Goal: Information Seeking & Learning: Find specific fact

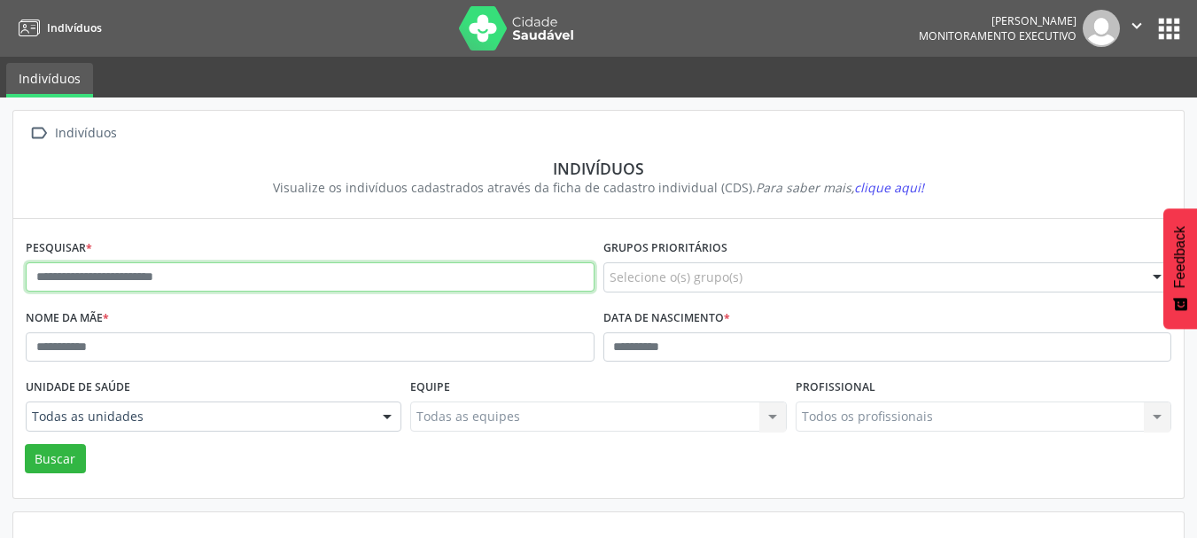
click at [229, 271] on input "text" at bounding box center [310, 277] width 569 height 30
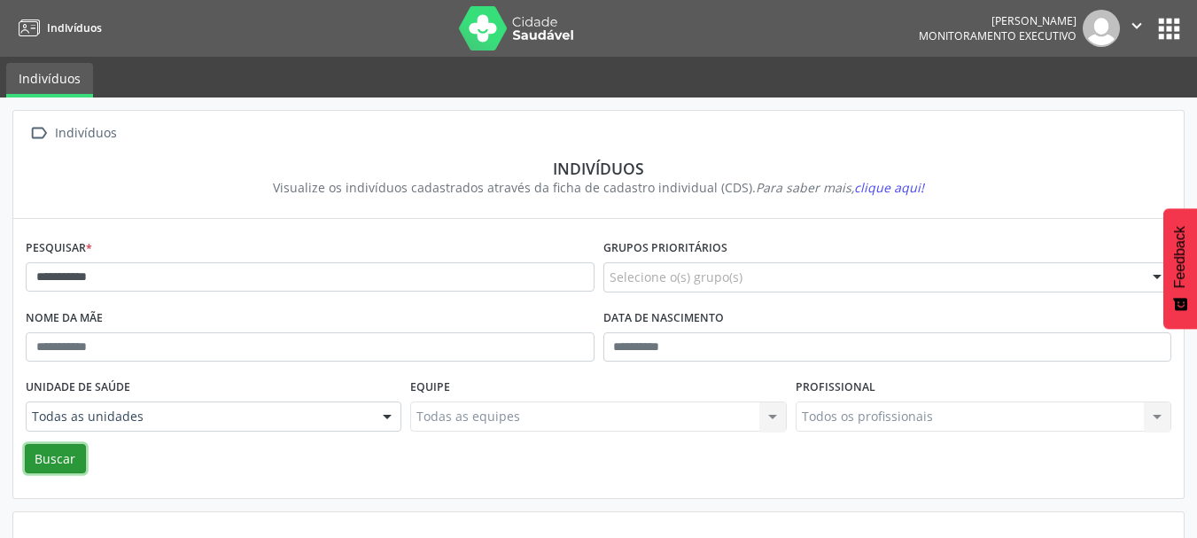
click at [64, 462] on button "Buscar" at bounding box center [55, 459] width 61 height 30
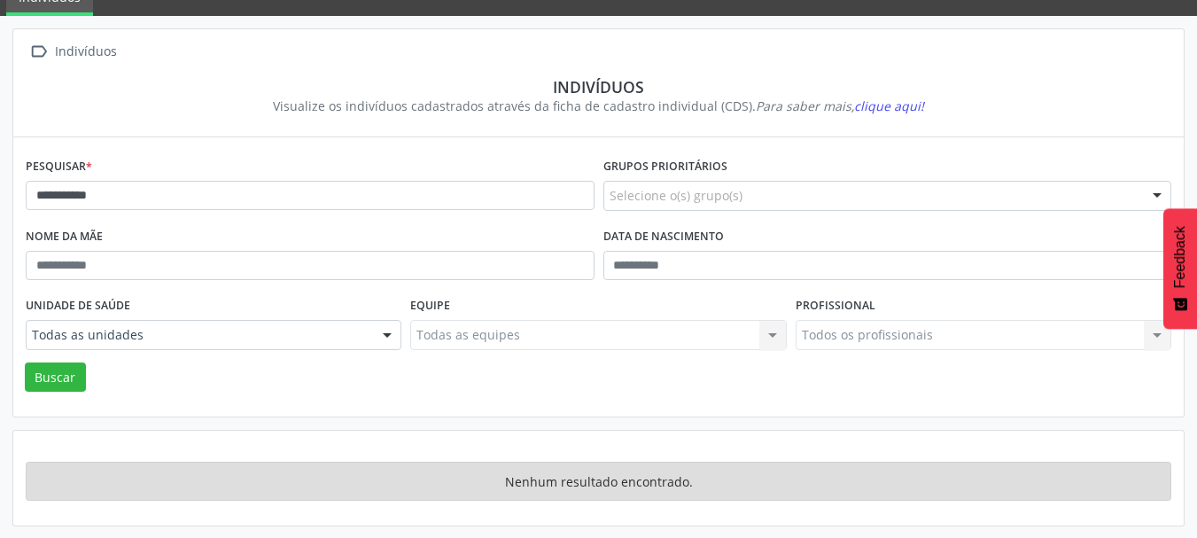
scroll to position [82, 0]
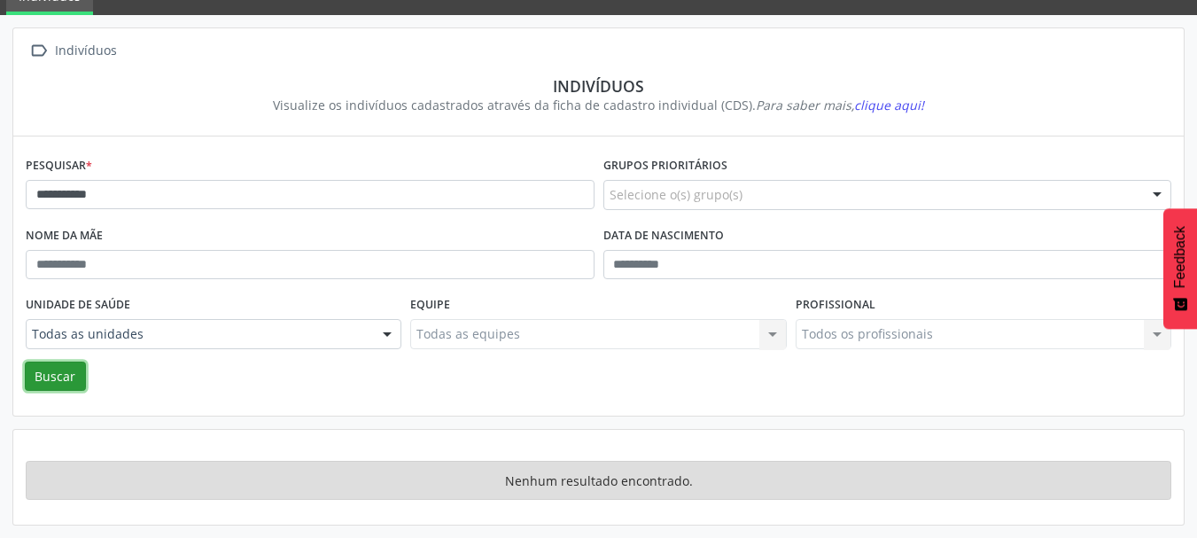
click at [52, 376] on button "Buscar" at bounding box center [55, 376] width 61 height 30
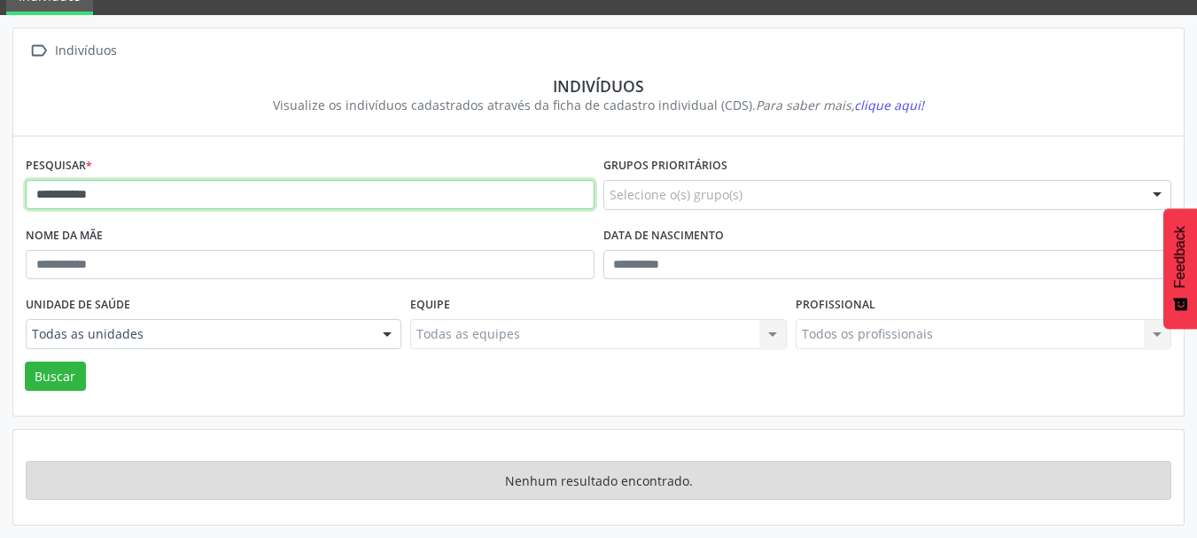
click at [125, 203] on input "**********" at bounding box center [310, 195] width 569 height 30
type input "*"
type input "**********"
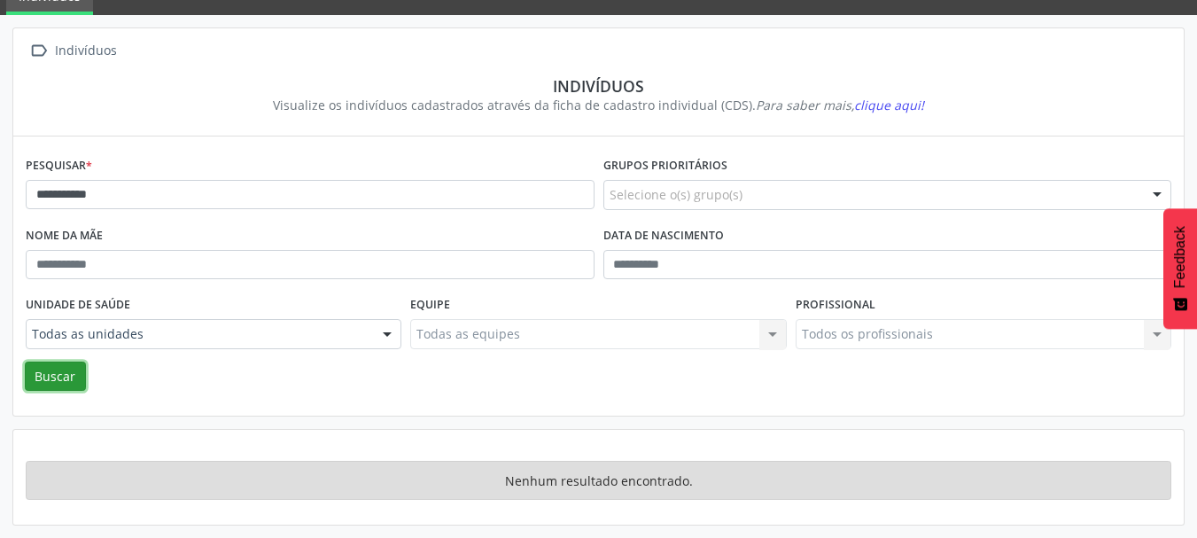
click at [55, 376] on button "Buscar" at bounding box center [55, 376] width 61 height 30
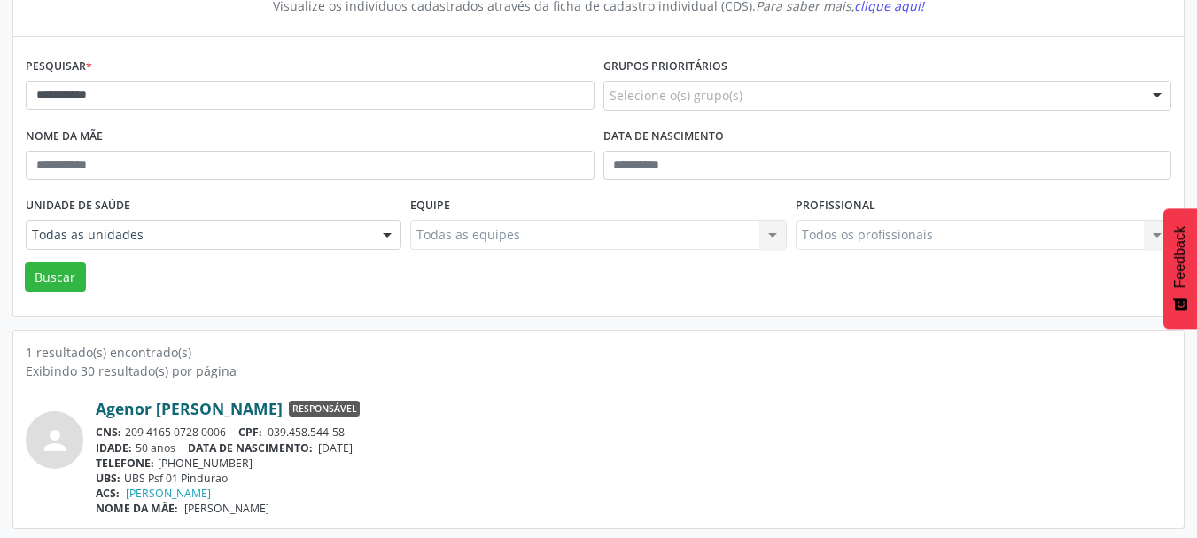
scroll to position [185, 0]
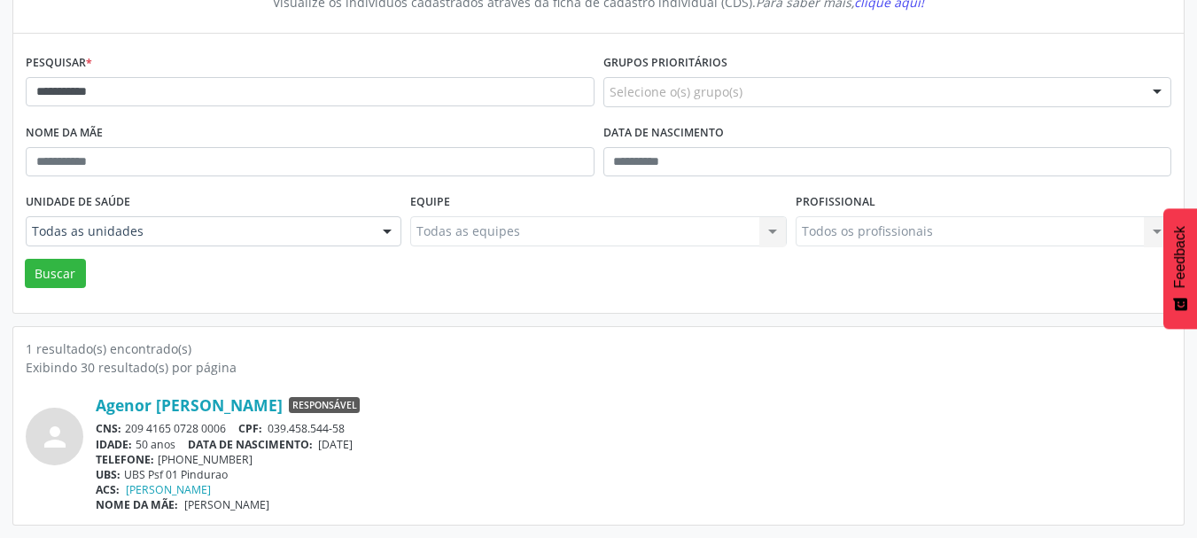
drag, startPoint x: 227, startPoint y: 428, endPoint x: 127, endPoint y: 430, distance: 100.1
click at [127, 430] on div "CNS: 209 4165 0728 0006 CPF: 039.458.544-58" at bounding box center [633, 428] width 1075 height 15
copy div "209 4165 0728 0006"
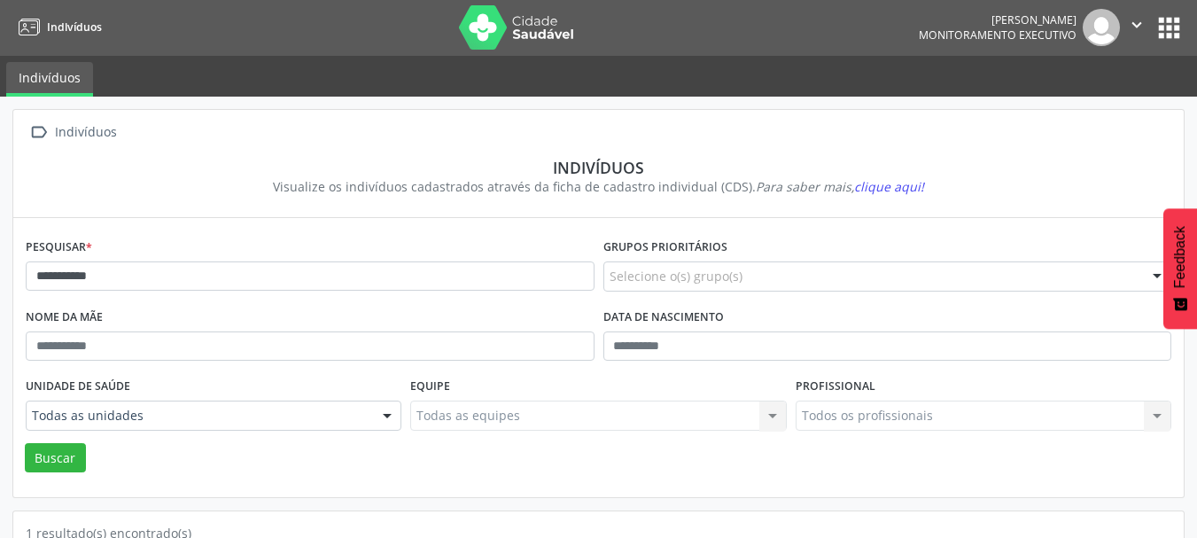
scroll to position [0, 0]
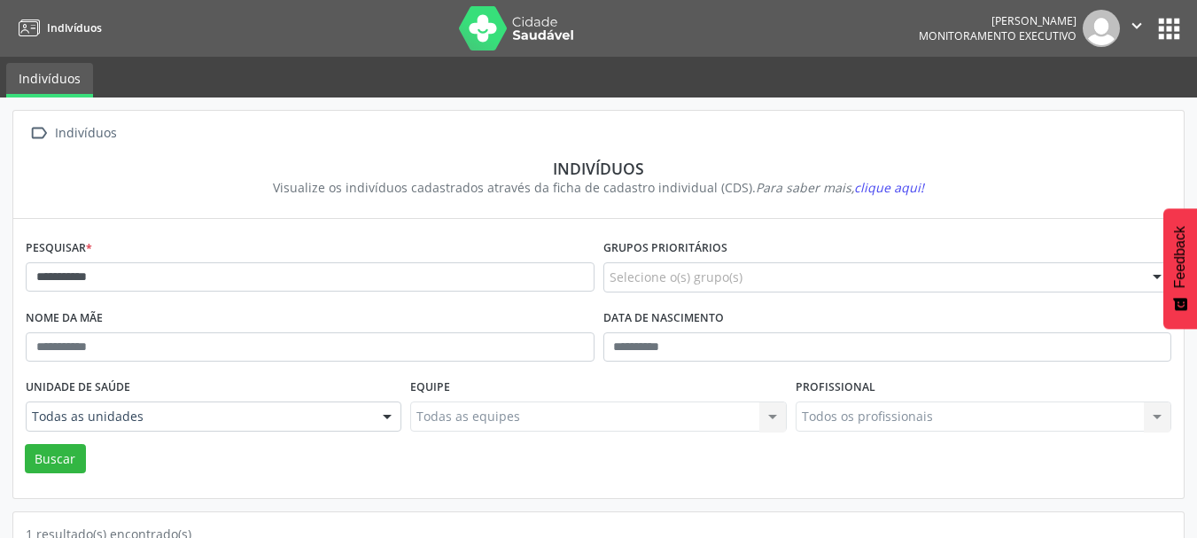
click at [492, 18] on img at bounding box center [516, 28] width 115 height 44
